Goal: Book appointment/travel/reservation

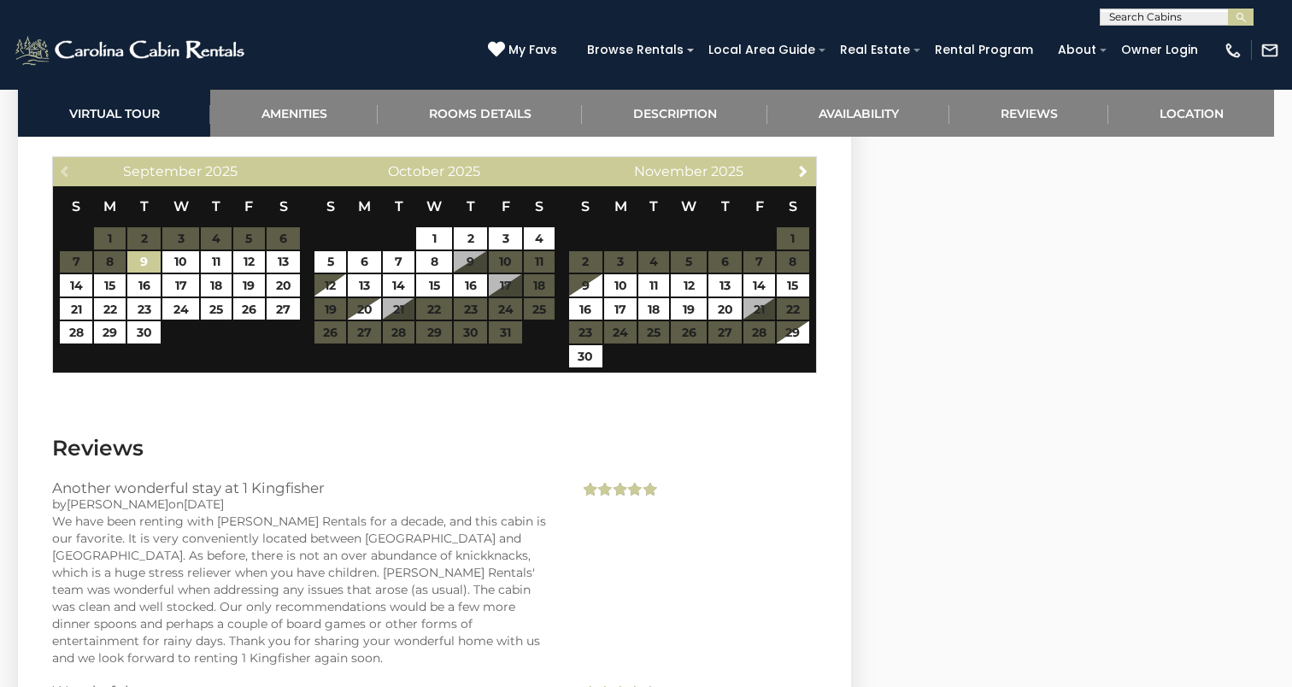
scroll to position [3364, 0]
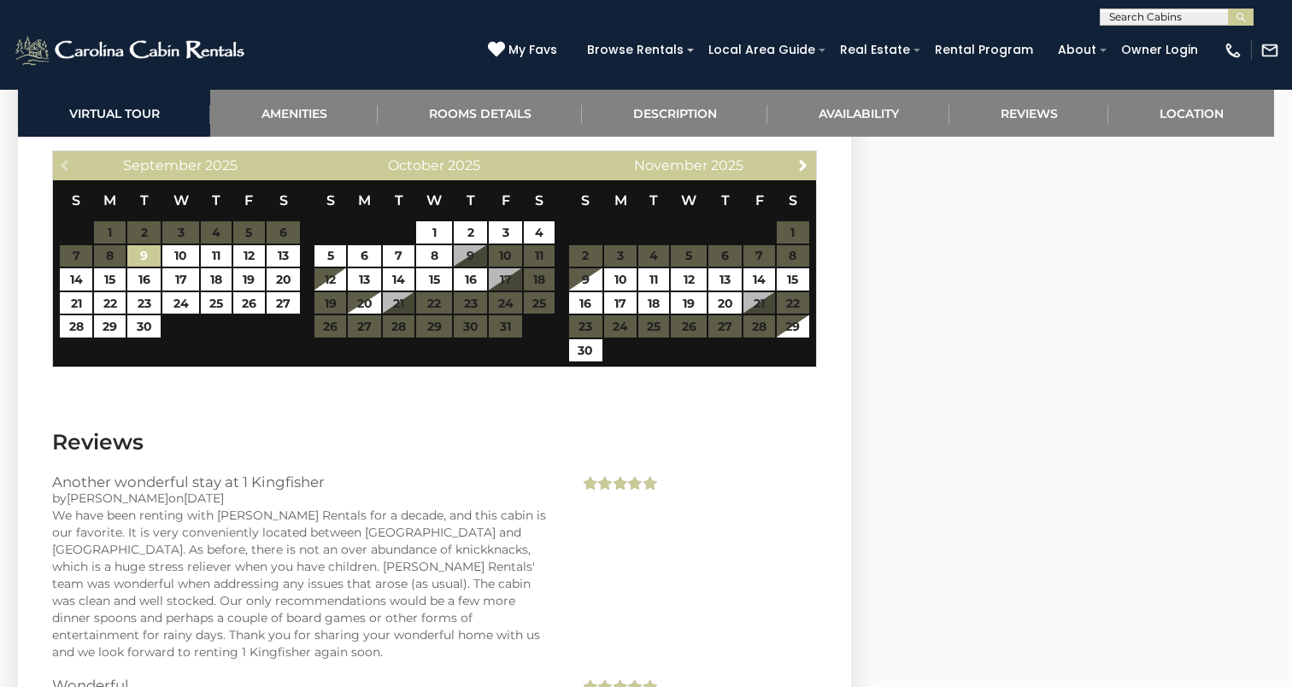
click at [802, 180] on th "S" at bounding box center [792, 200] width 33 height 40
click at [802, 154] on link "Next" at bounding box center [803, 164] width 21 height 21
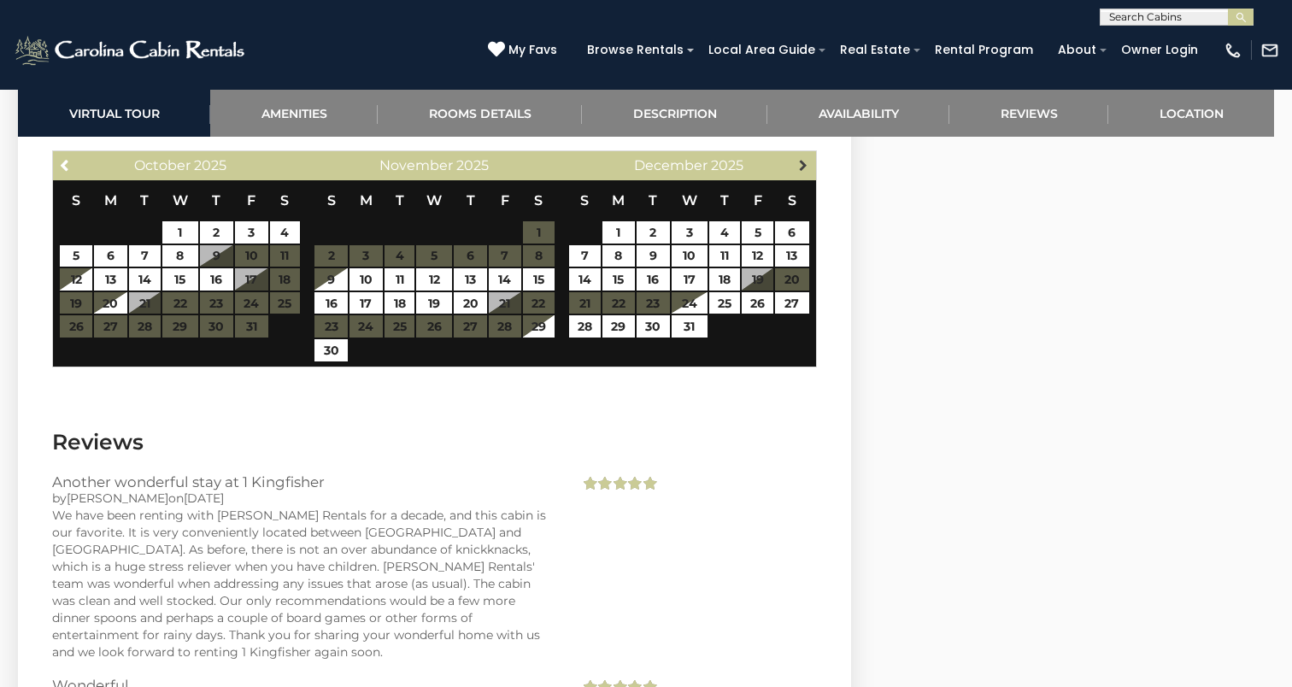
click at [802, 154] on link "Next" at bounding box center [803, 164] width 21 height 21
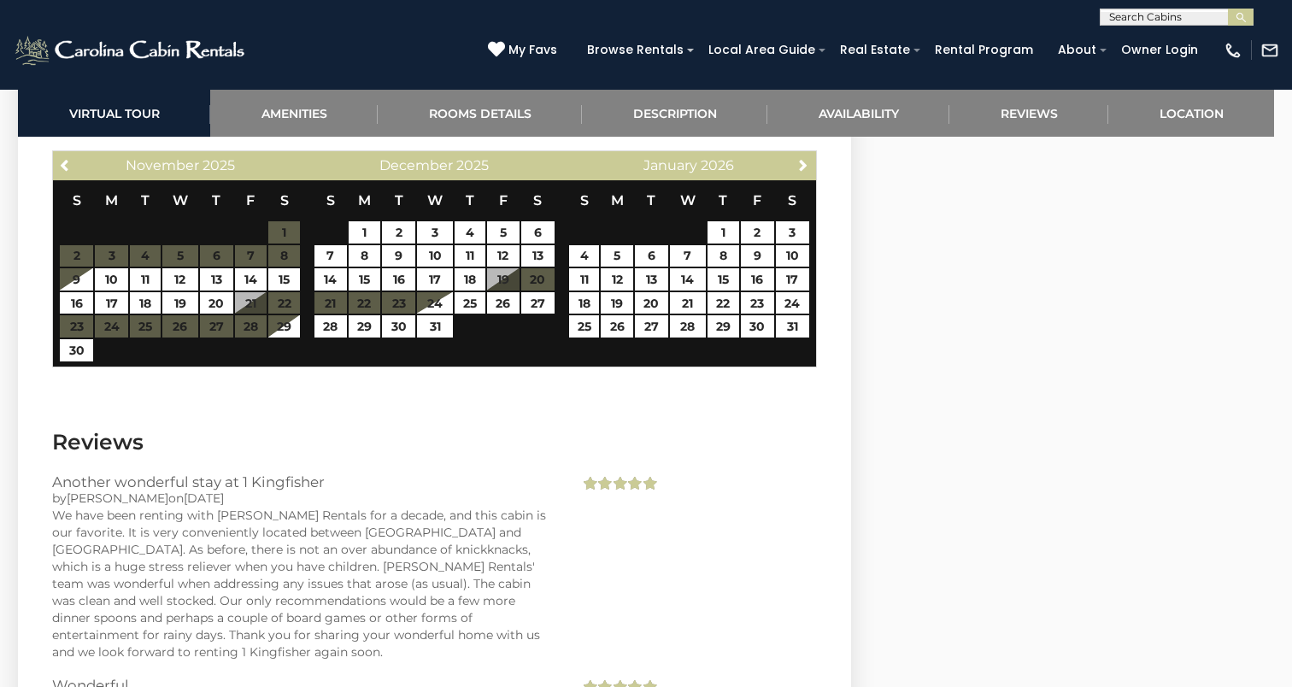
click at [802, 154] on link "Next" at bounding box center [803, 164] width 21 height 21
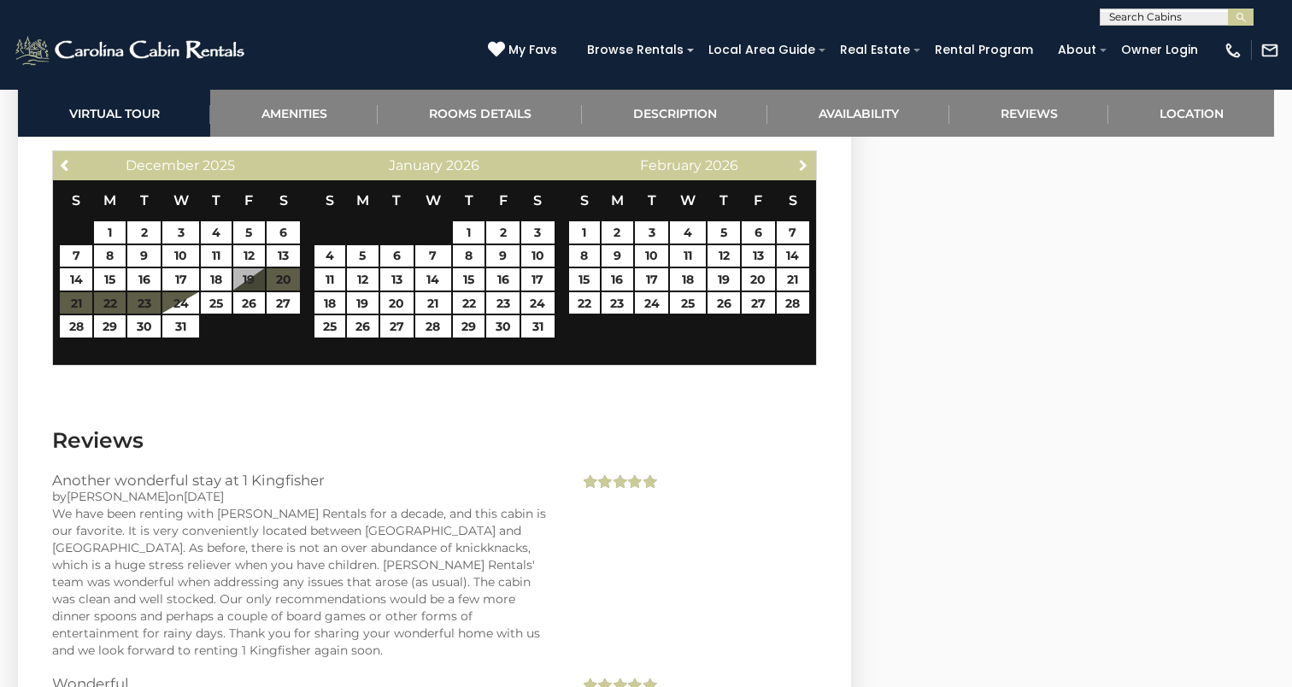
click at [802, 154] on link "Next" at bounding box center [803, 164] width 21 height 21
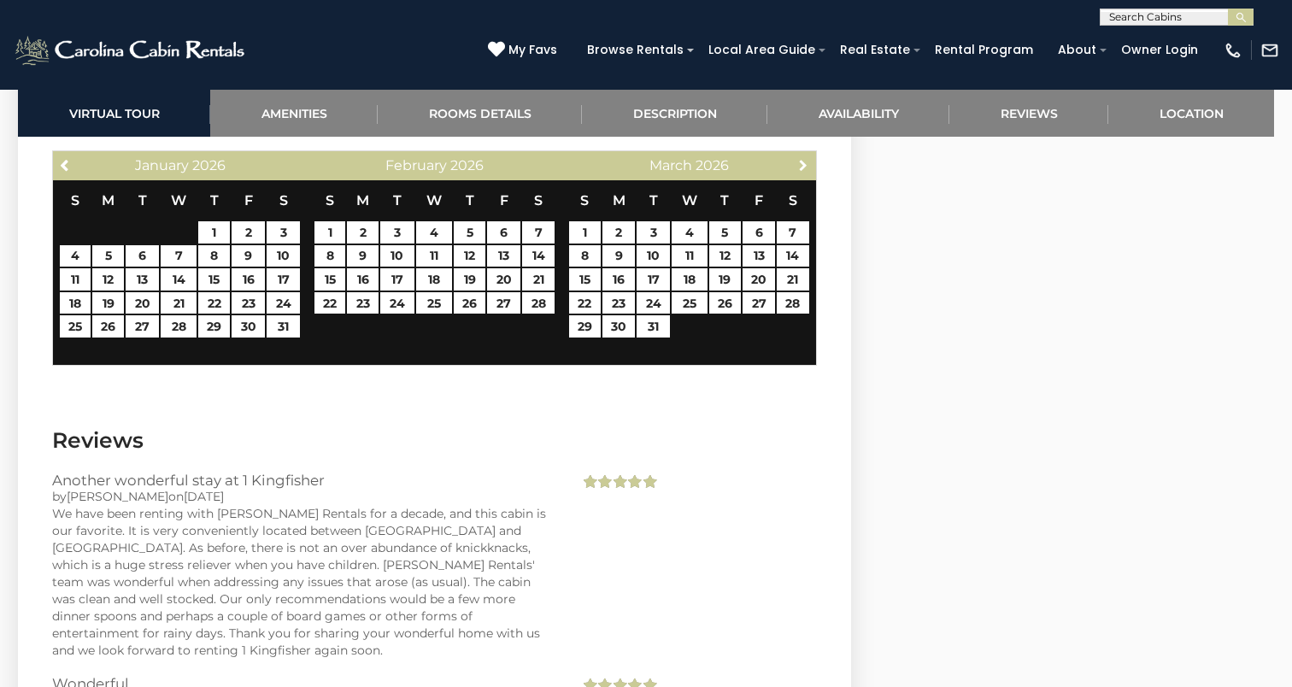
click at [802, 154] on link "Next" at bounding box center [803, 164] width 21 height 21
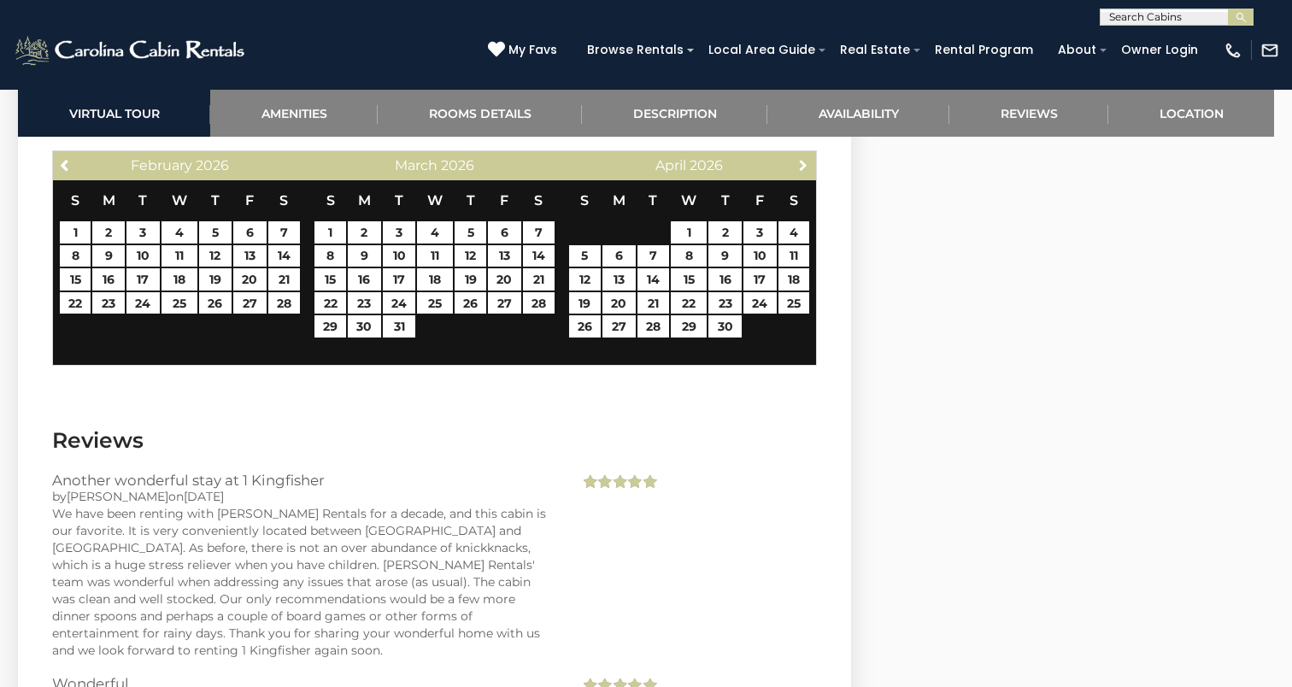
click at [802, 154] on link "Next" at bounding box center [803, 164] width 21 height 21
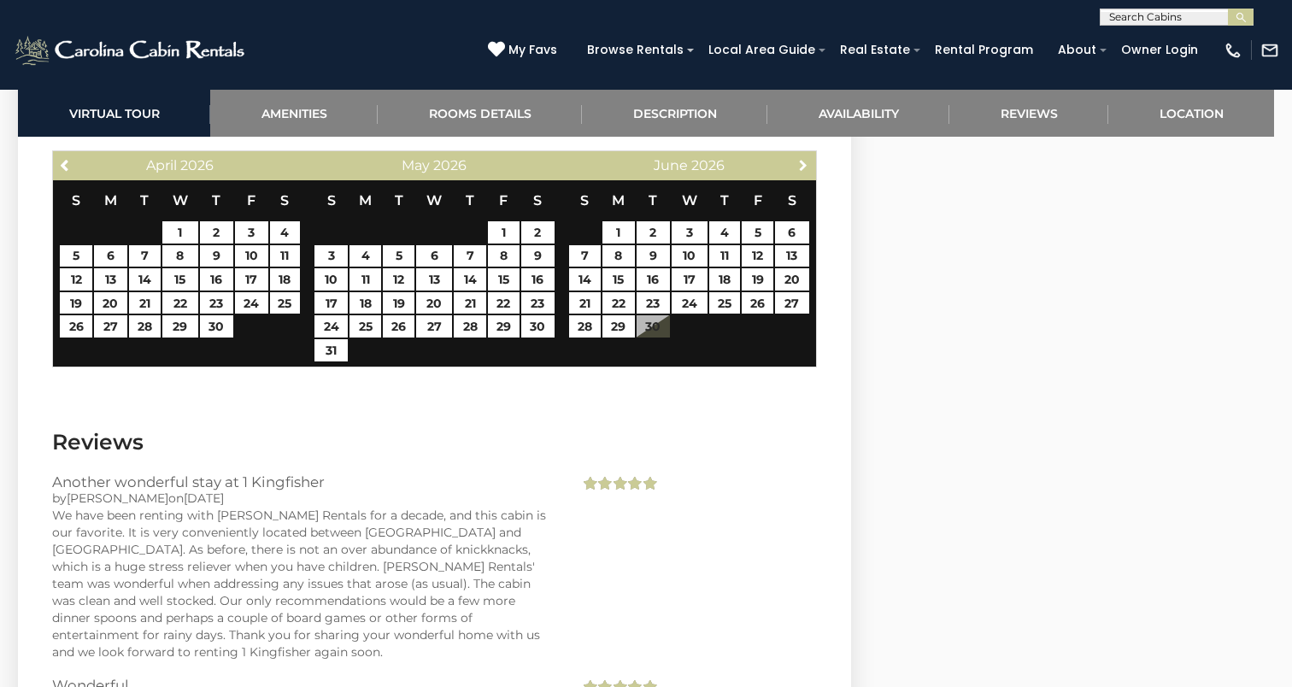
click at [802, 154] on link "Next" at bounding box center [803, 164] width 21 height 21
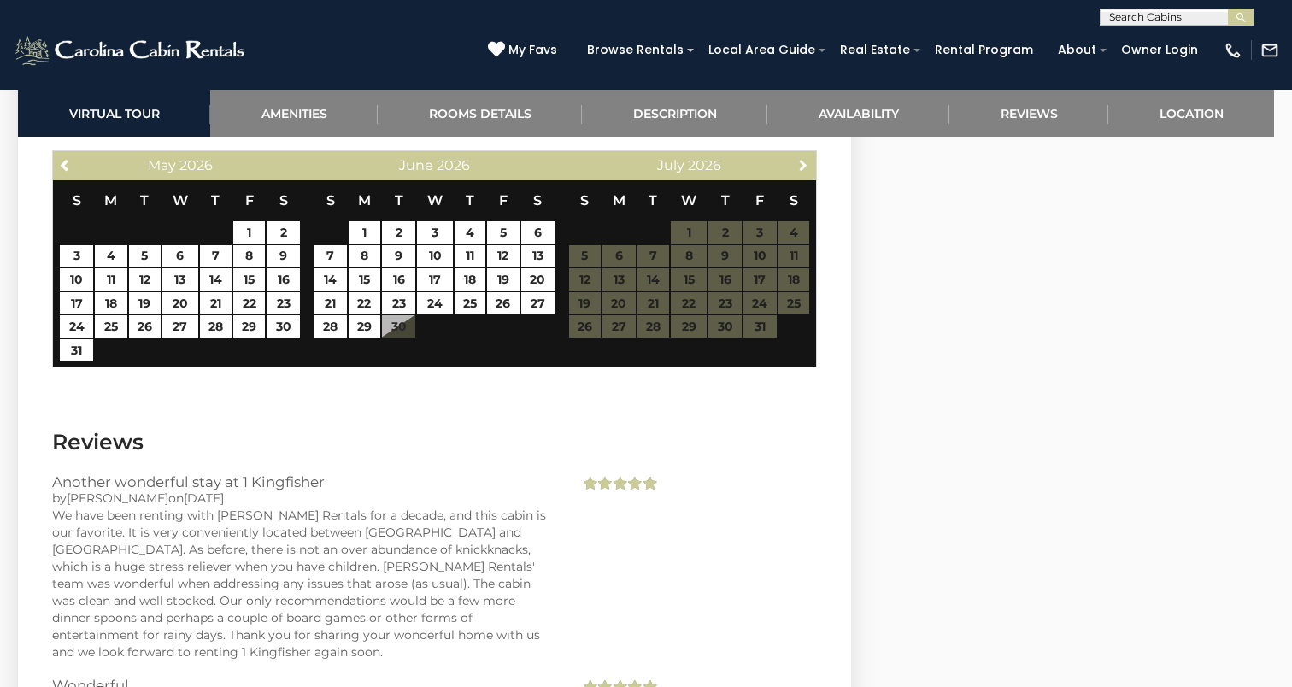
click at [802, 154] on link "Next" at bounding box center [803, 164] width 21 height 21
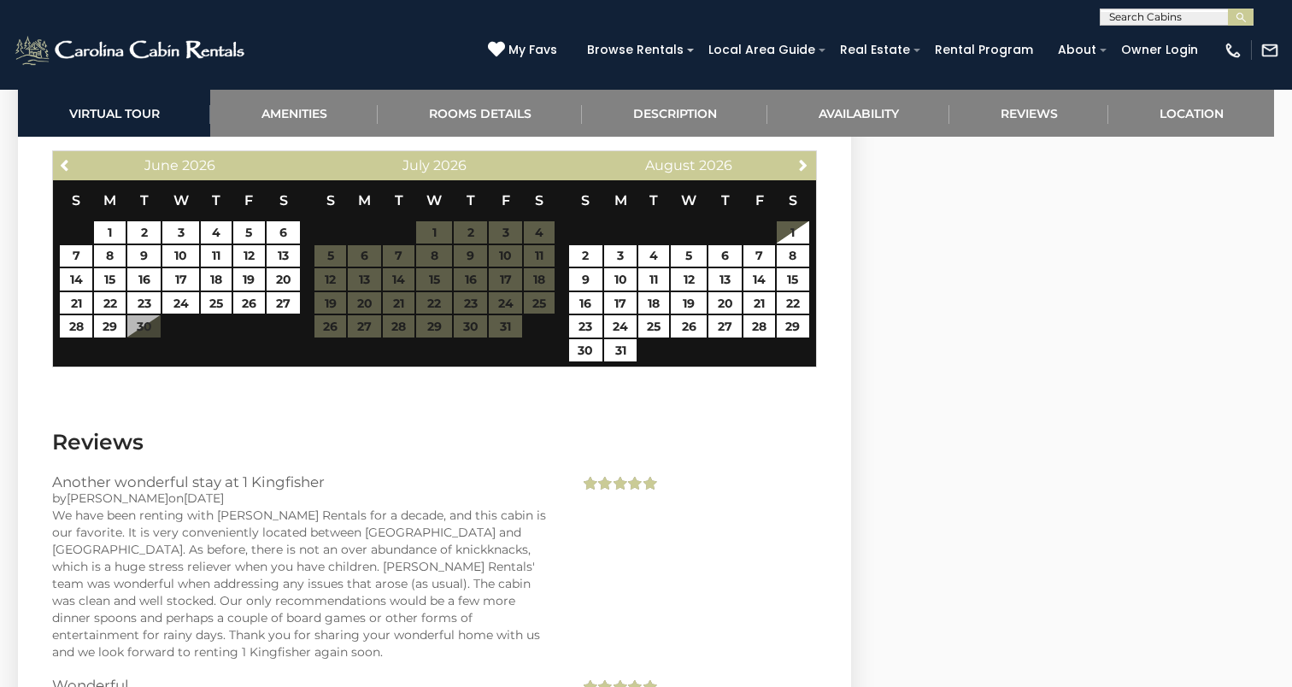
click at [802, 154] on link "Next" at bounding box center [803, 164] width 21 height 21
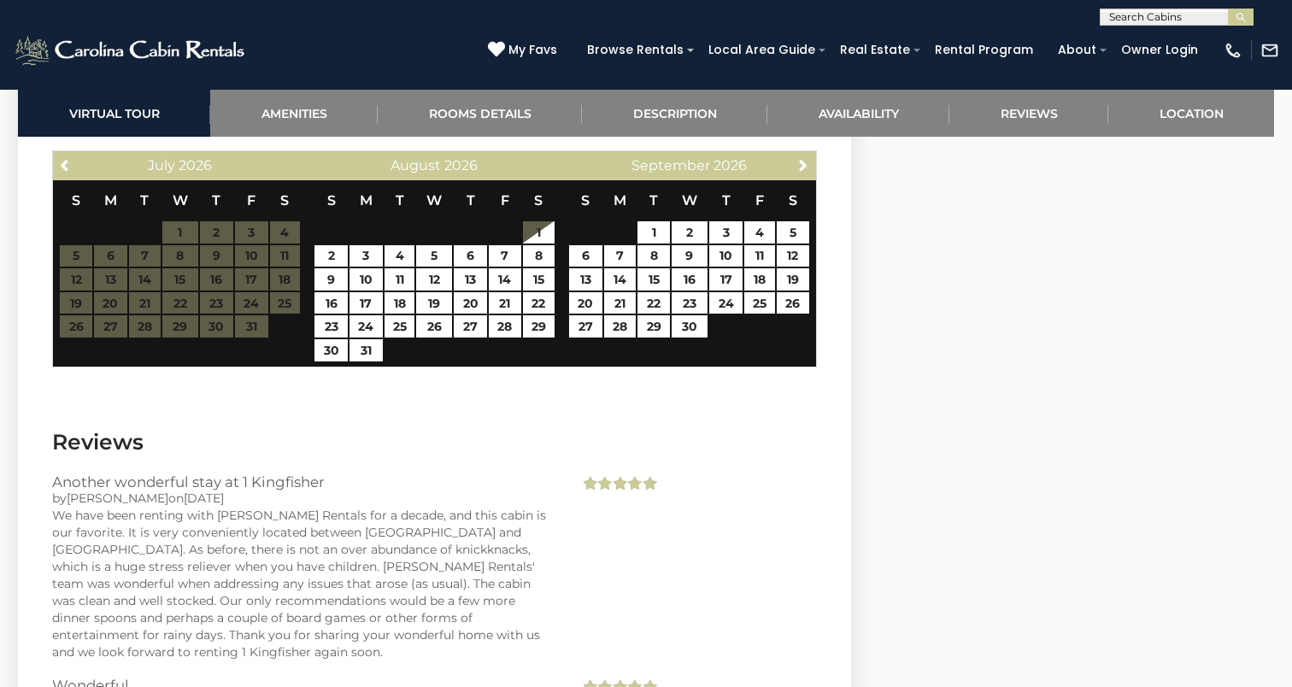
click at [802, 154] on link "Next" at bounding box center [803, 164] width 21 height 21
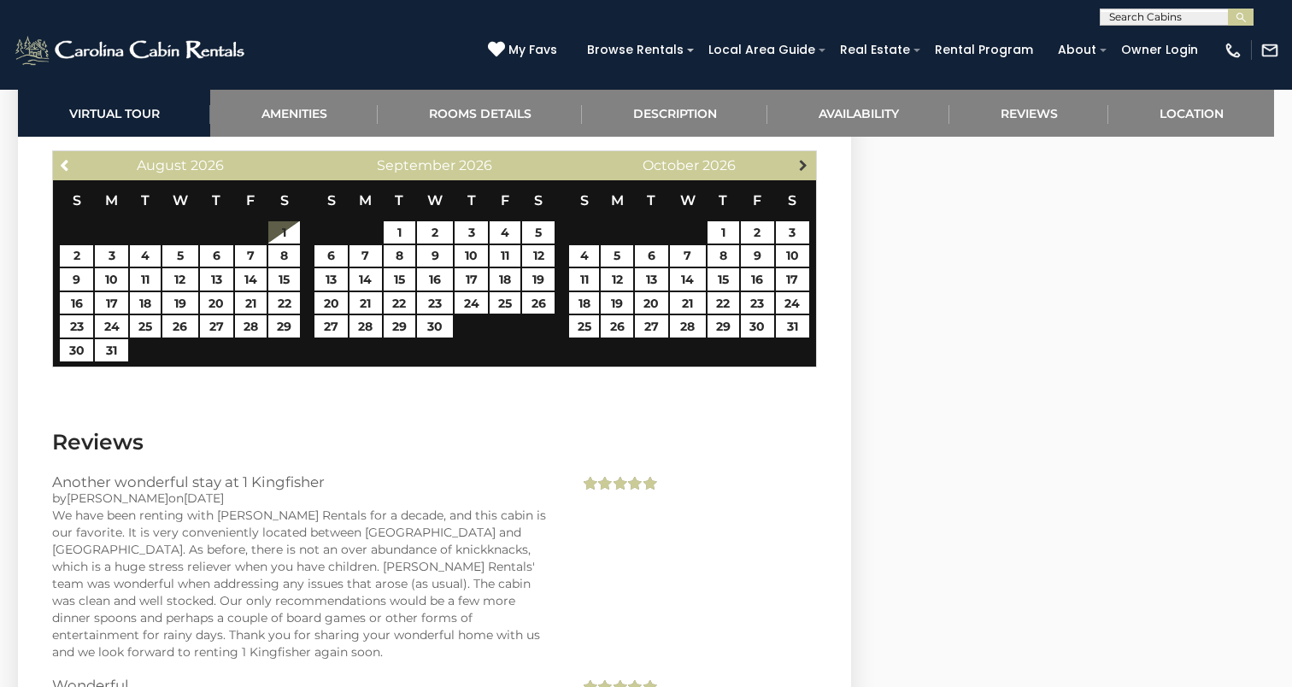
click at [802, 154] on link "Next" at bounding box center [803, 164] width 21 height 21
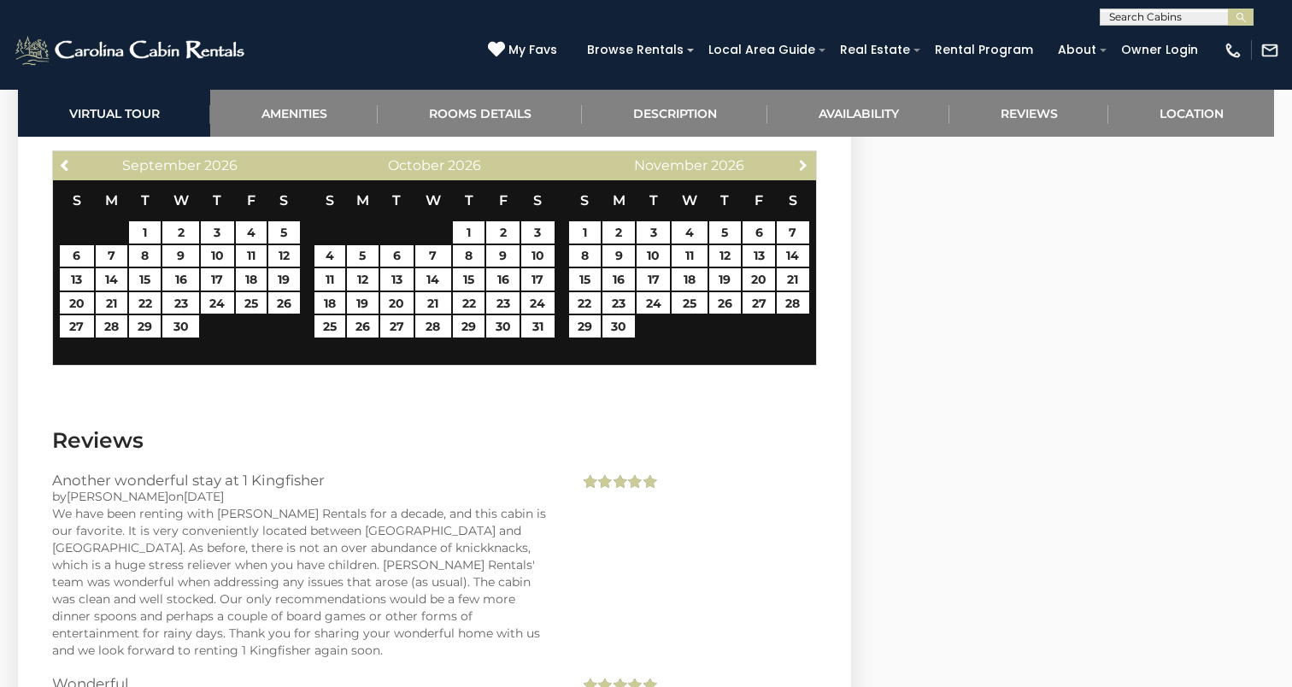
click at [802, 154] on link "Next" at bounding box center [803, 164] width 21 height 21
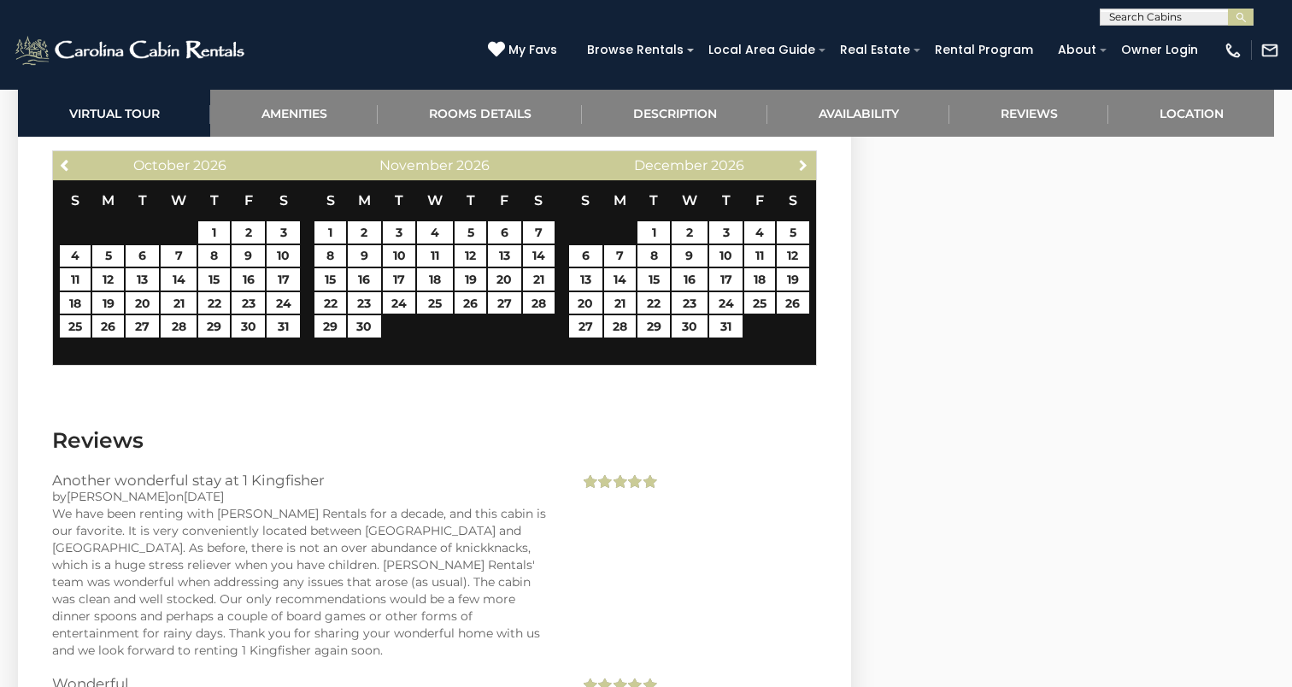
click at [802, 154] on link "Next" at bounding box center [803, 164] width 21 height 21
